Goal: Book appointment/travel/reservation

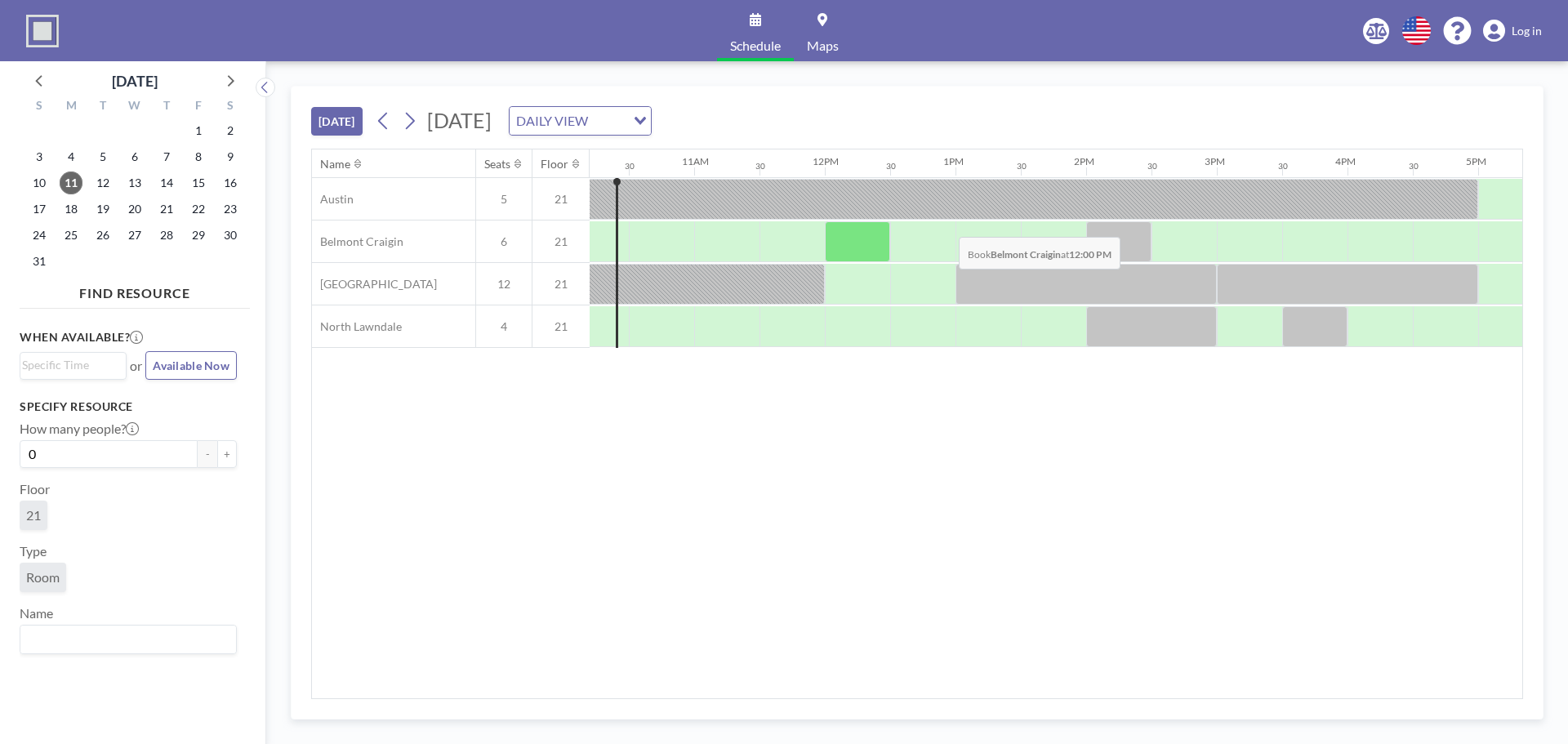
scroll to position [0, 1335]
click at [415, 126] on icon at bounding box center [410, 121] width 16 height 25
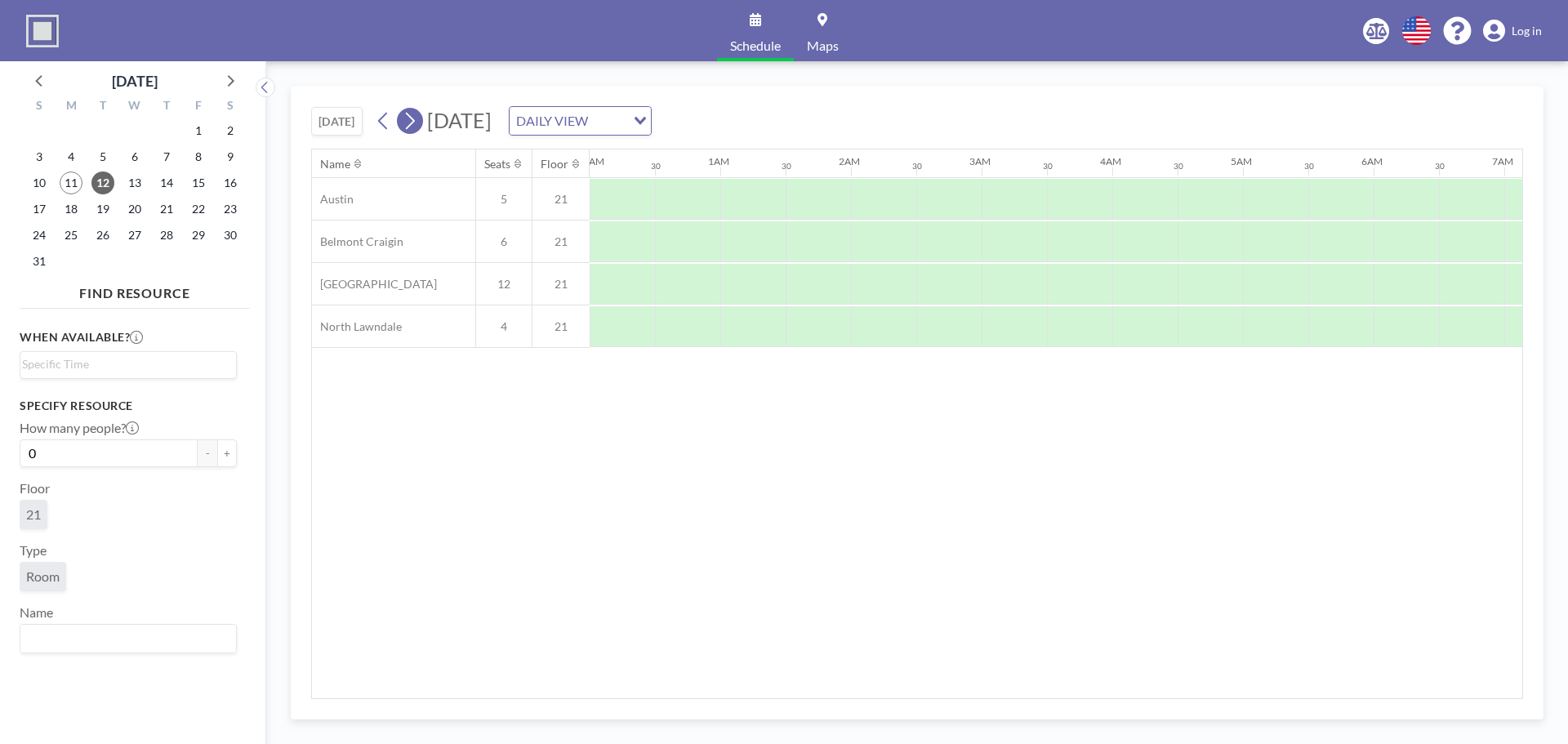
click at [415, 126] on icon at bounding box center [410, 121] width 16 height 25
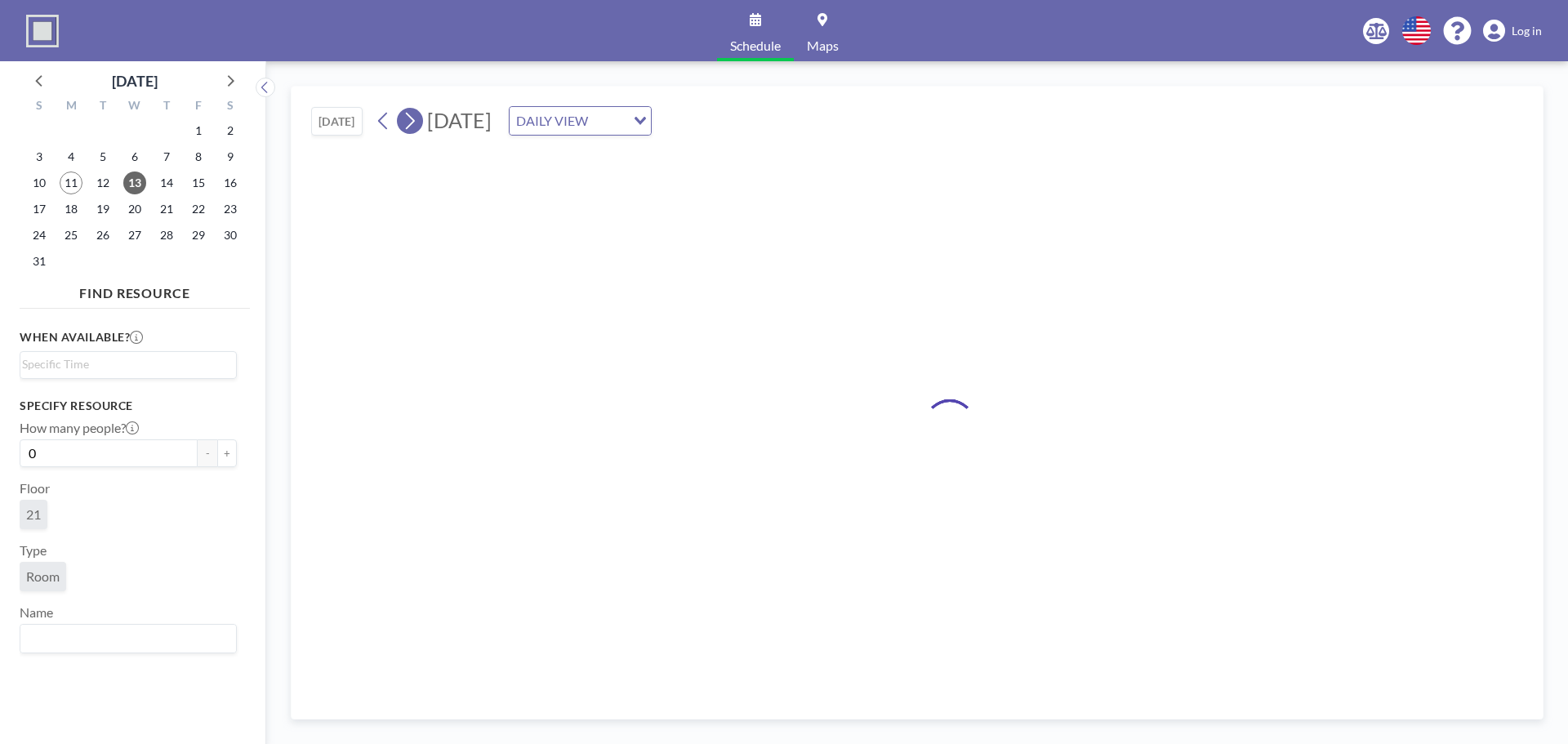
click at [415, 126] on icon at bounding box center [410, 121] width 16 height 25
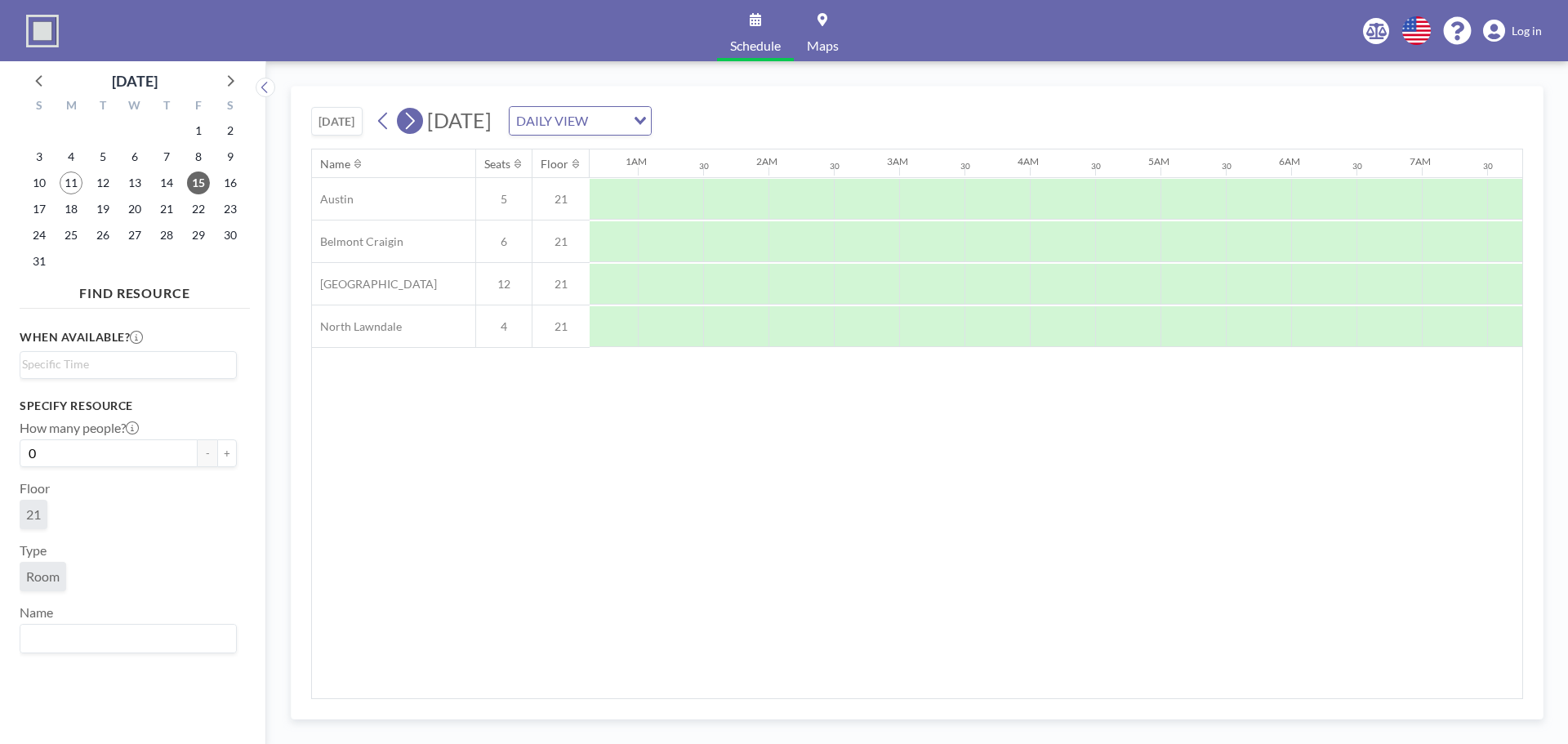
click at [415, 126] on icon at bounding box center [410, 121] width 16 height 25
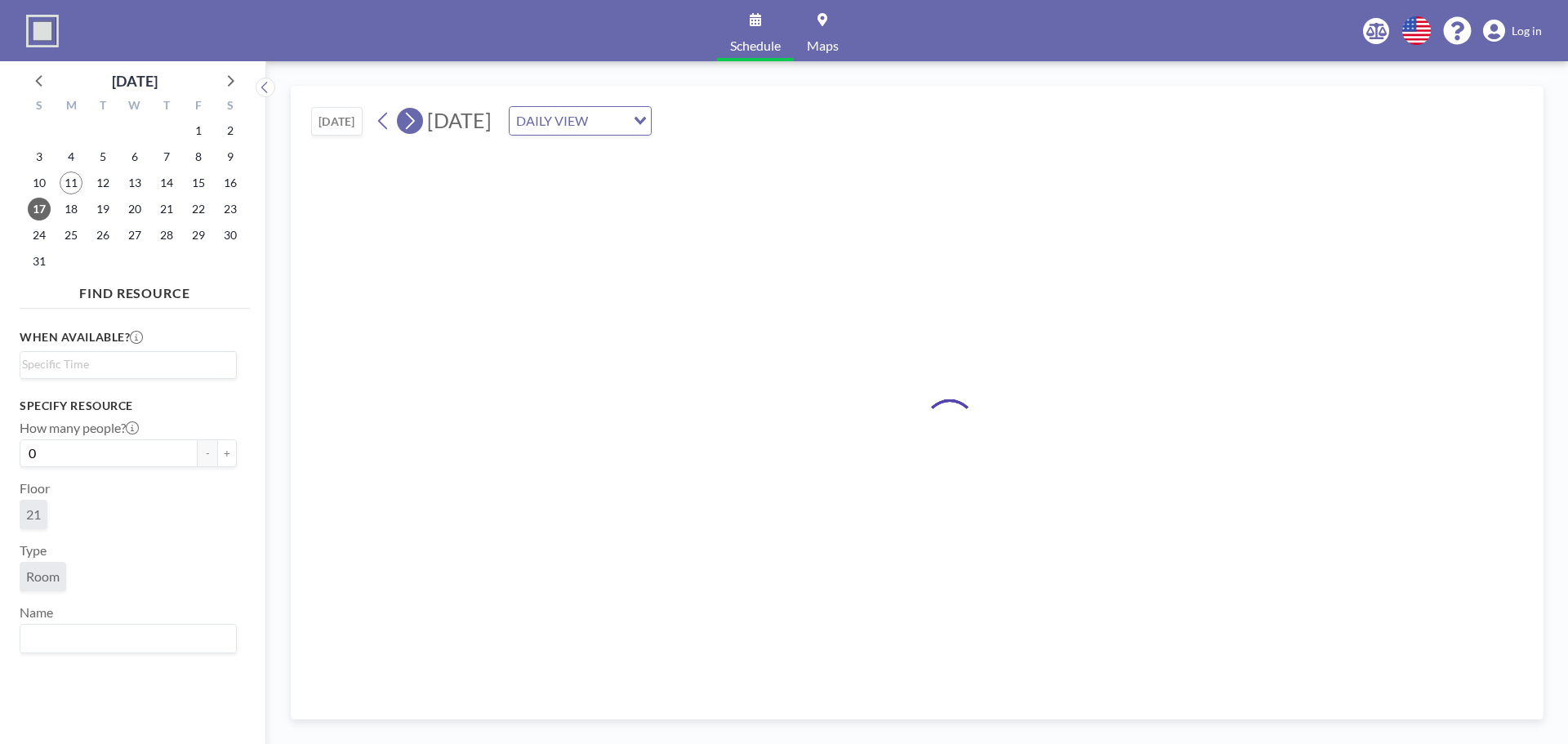
click at [415, 126] on icon at bounding box center [410, 121] width 16 height 25
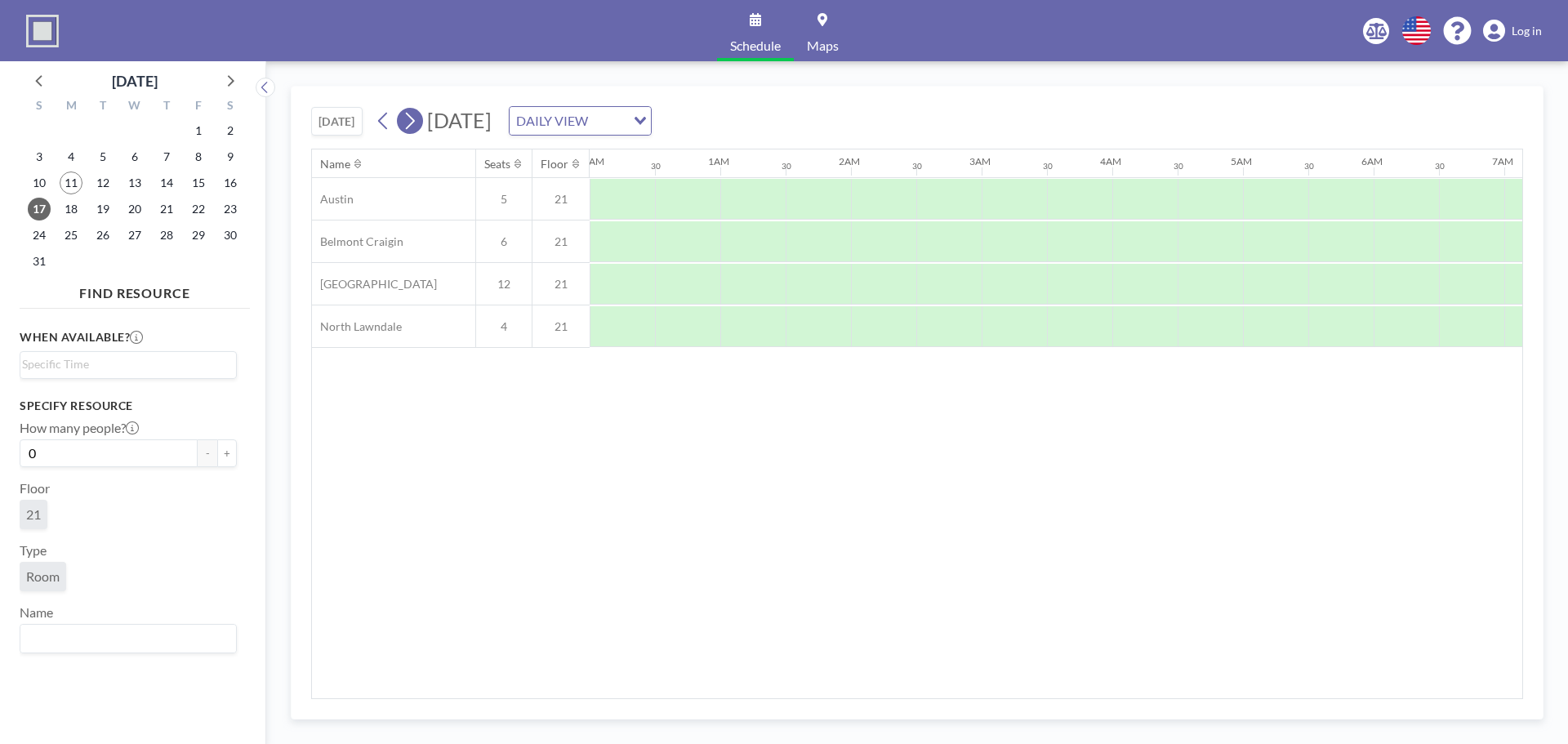
scroll to position [0, 0]
click at [415, 126] on icon at bounding box center [410, 121] width 16 height 25
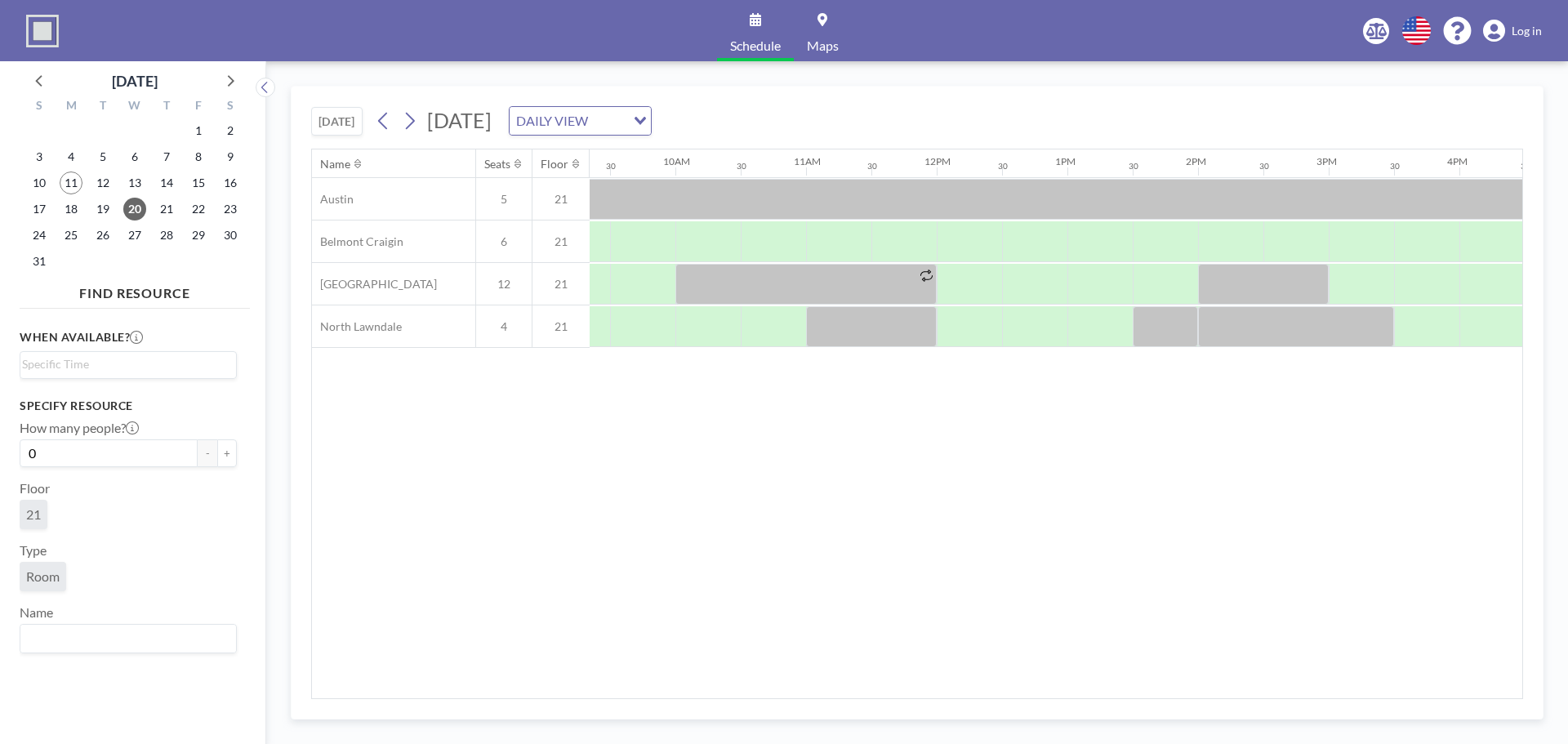
scroll to position [0, 1245]
